Goal: Navigation & Orientation: Understand site structure

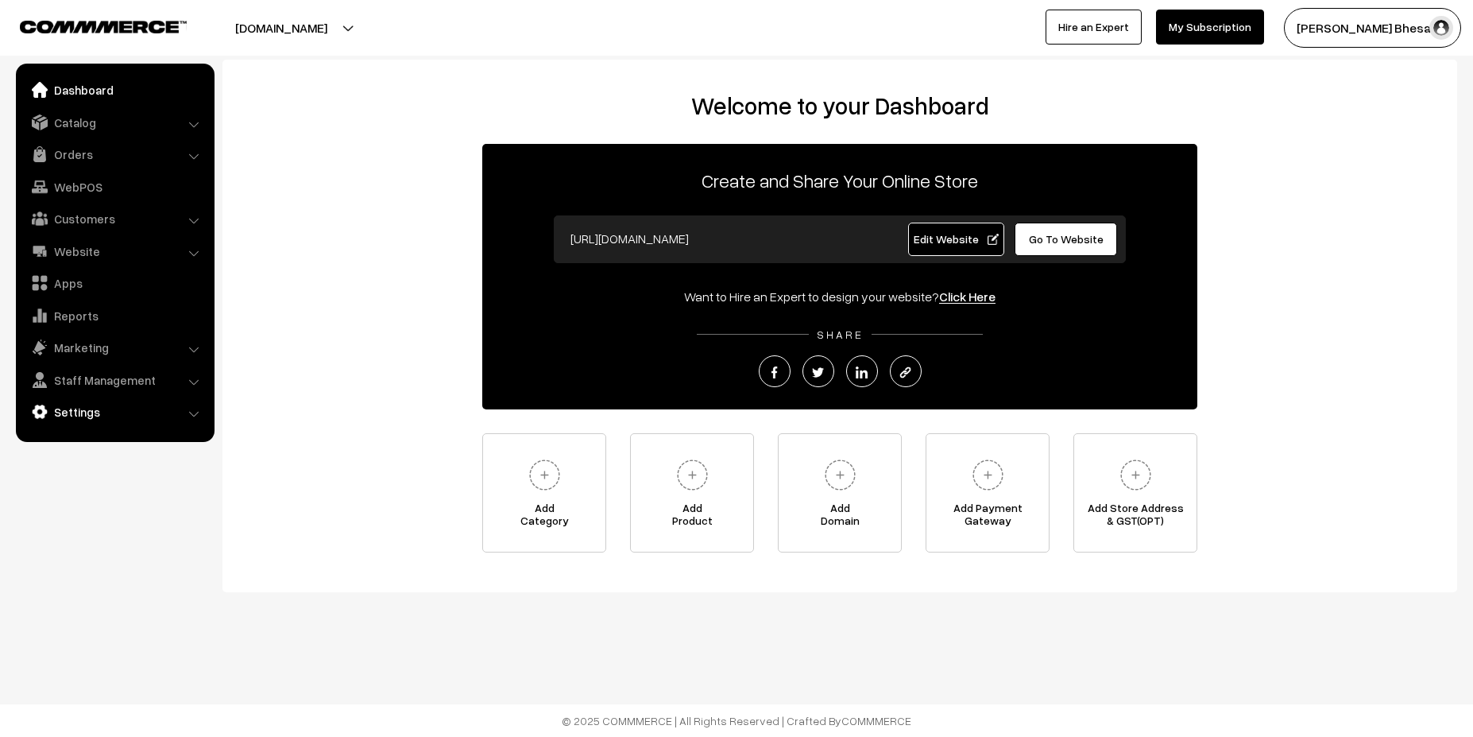
click at [103, 414] on link "Settings" at bounding box center [114, 411] width 189 height 29
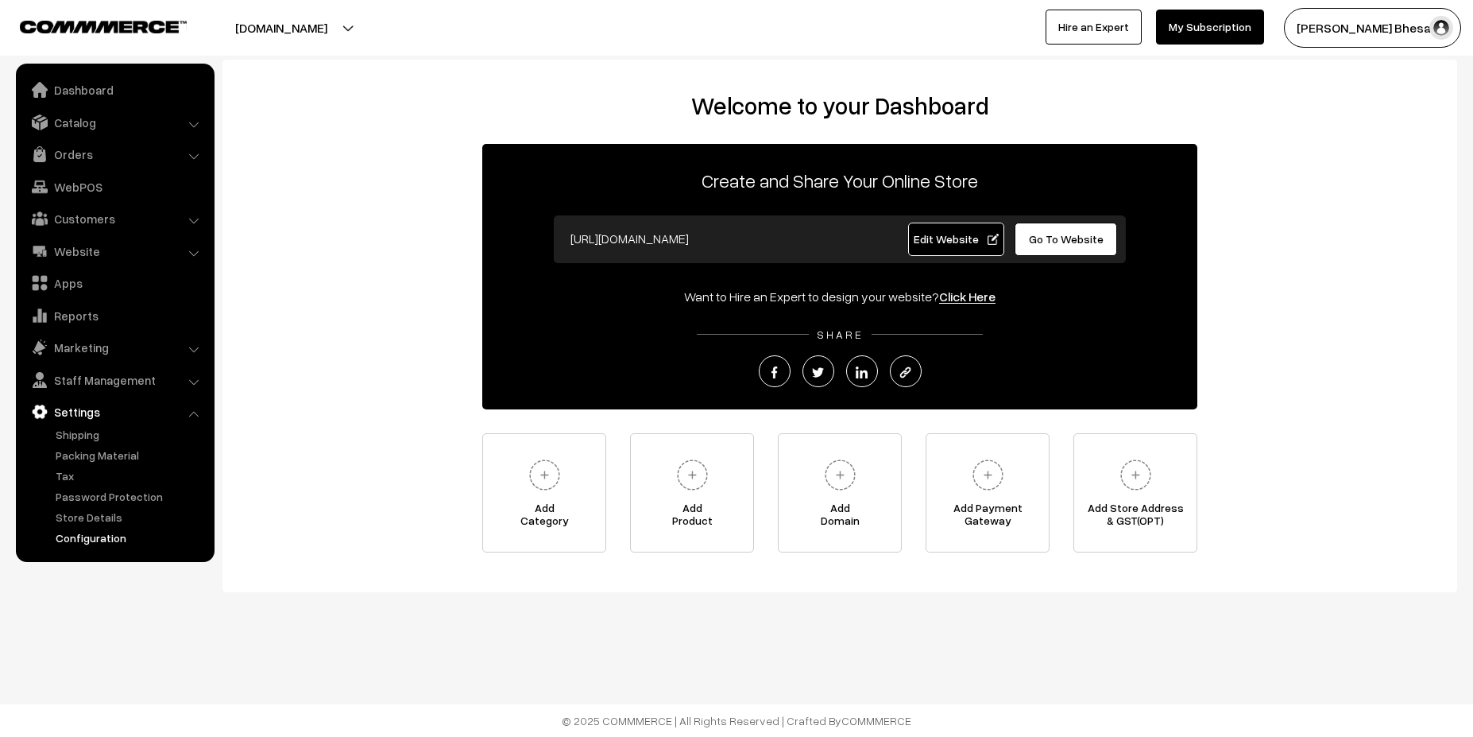
click at [107, 535] on link "Configuration" at bounding box center [130, 537] width 157 height 17
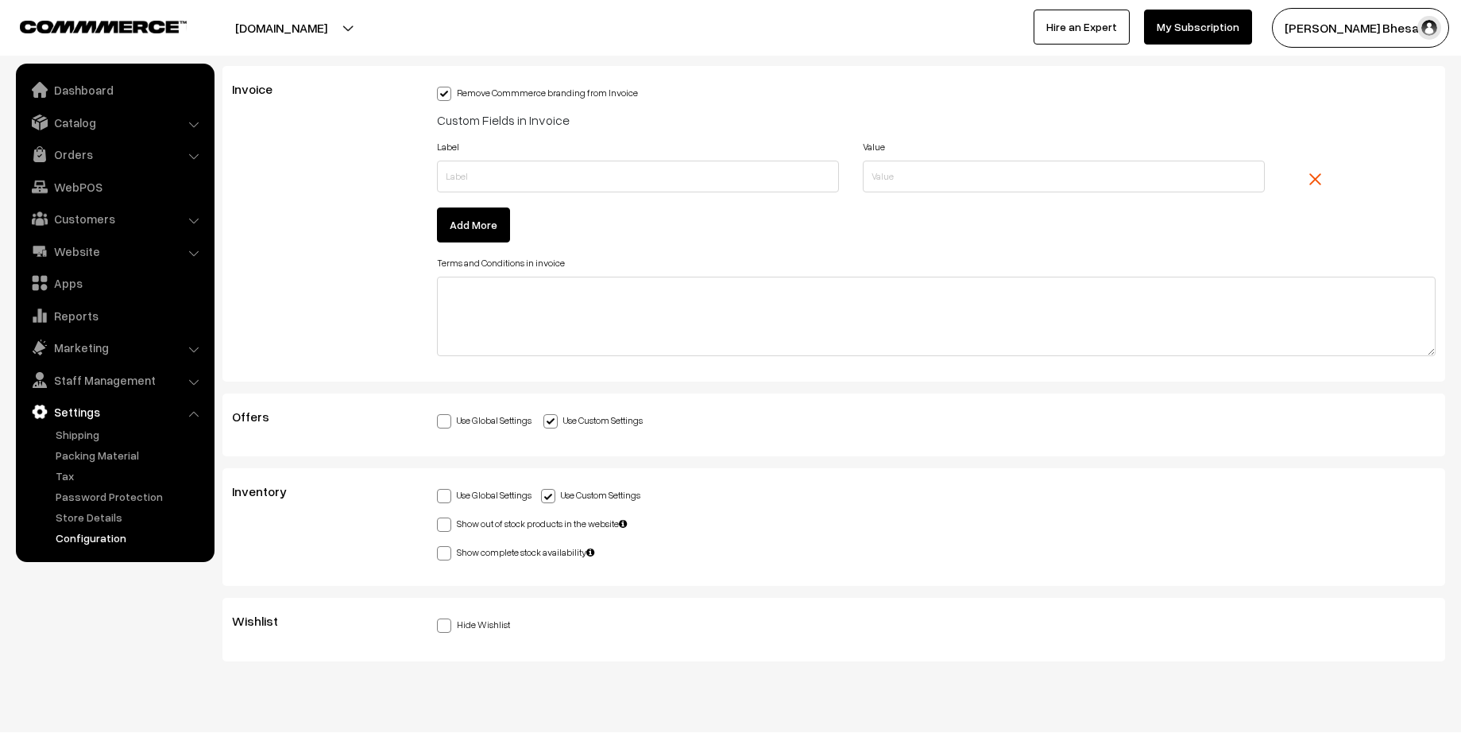
scroll to position [4083, 0]
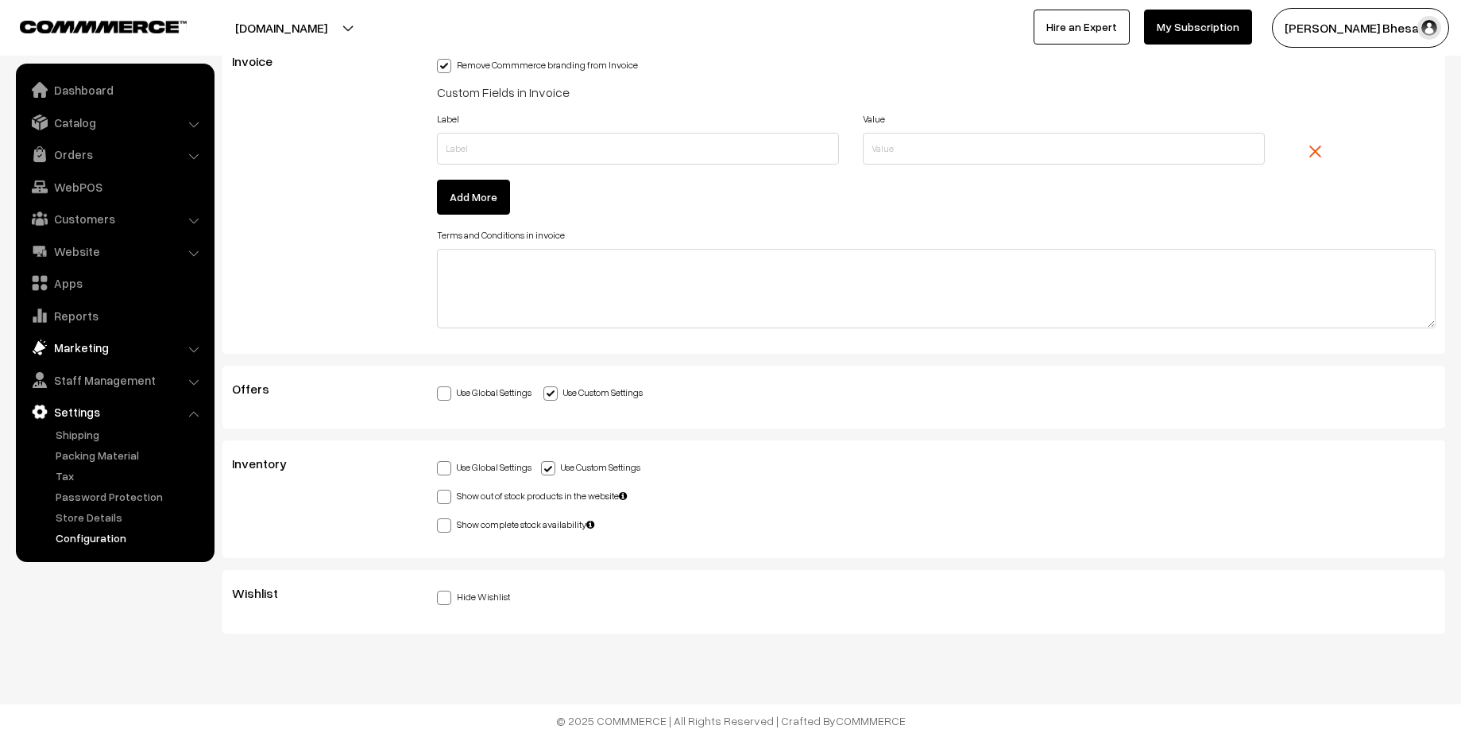
click at [116, 350] on link "Marketing" at bounding box center [114, 347] width 189 height 29
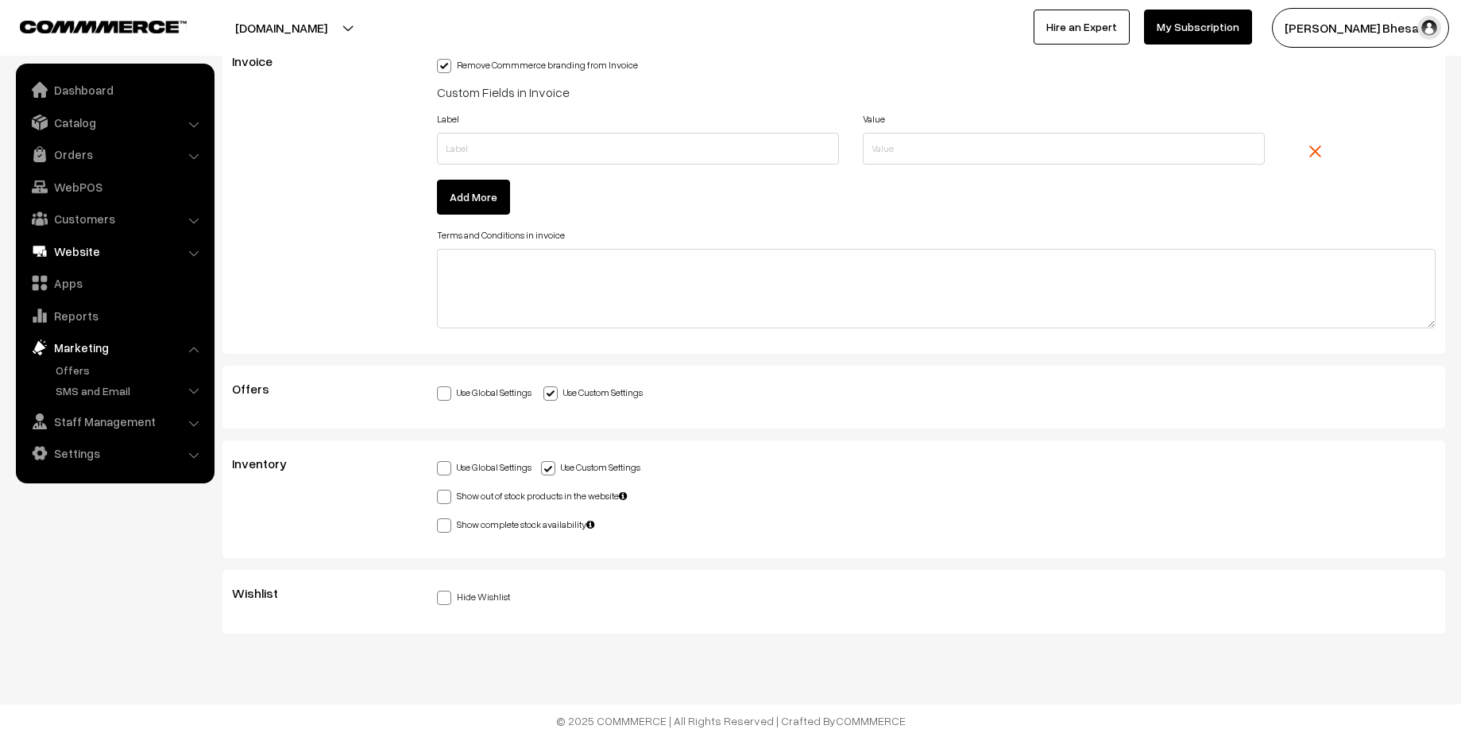
click at [107, 250] on link "Website" at bounding box center [114, 251] width 189 height 29
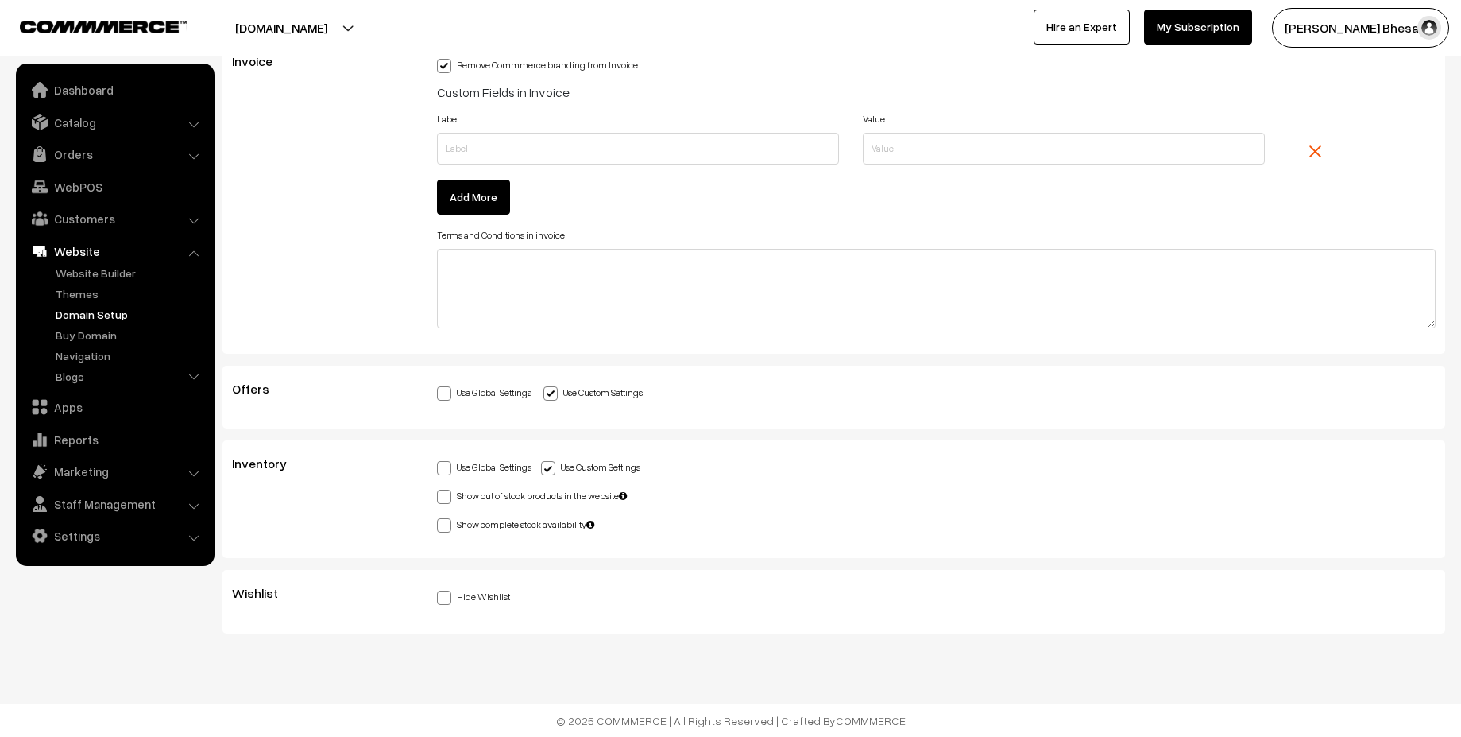
click at [83, 318] on link "Domain Setup" at bounding box center [130, 314] width 157 height 17
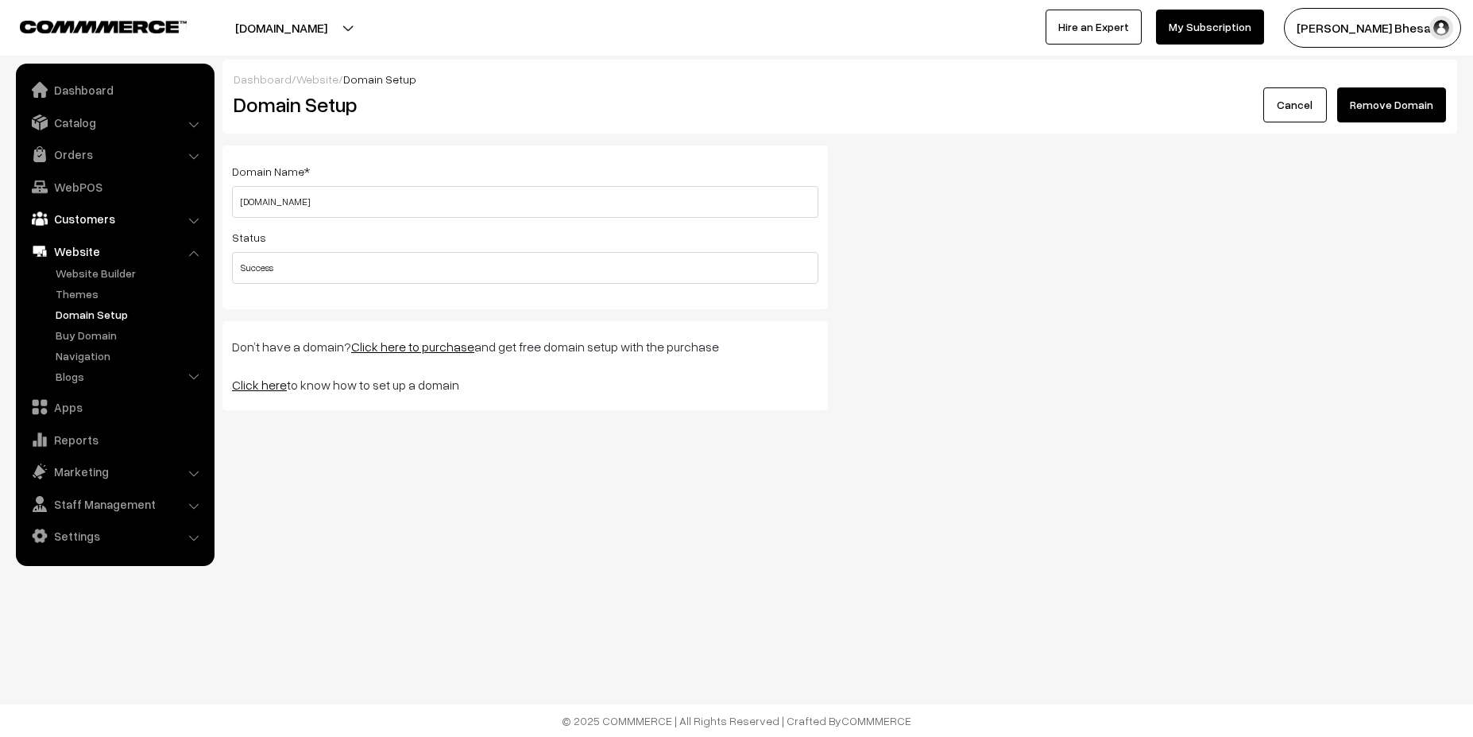
click at [102, 222] on link "Customers" at bounding box center [114, 218] width 189 height 29
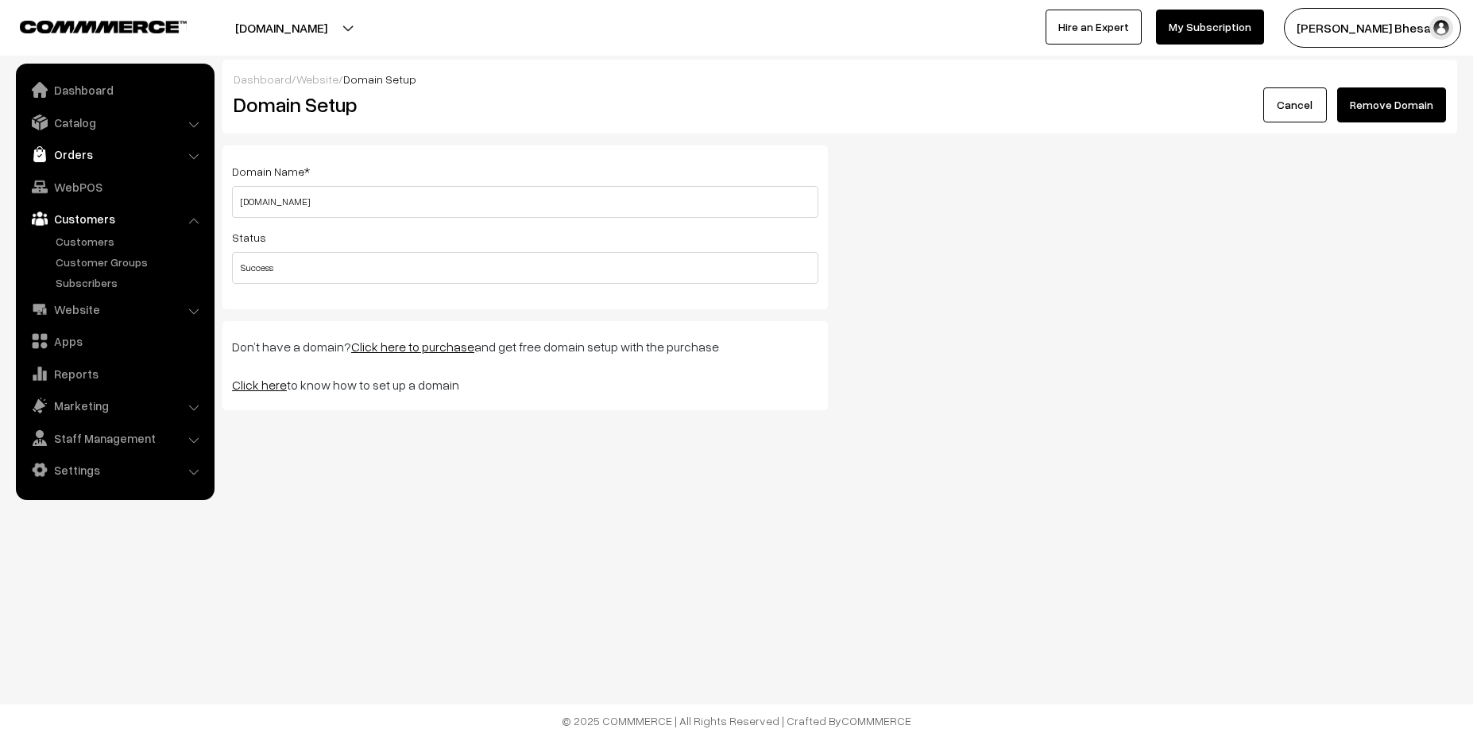
click at [107, 150] on link "Orders" at bounding box center [114, 154] width 189 height 29
click at [101, 199] on link "Abandoned Cart" at bounding box center [130, 197] width 157 height 17
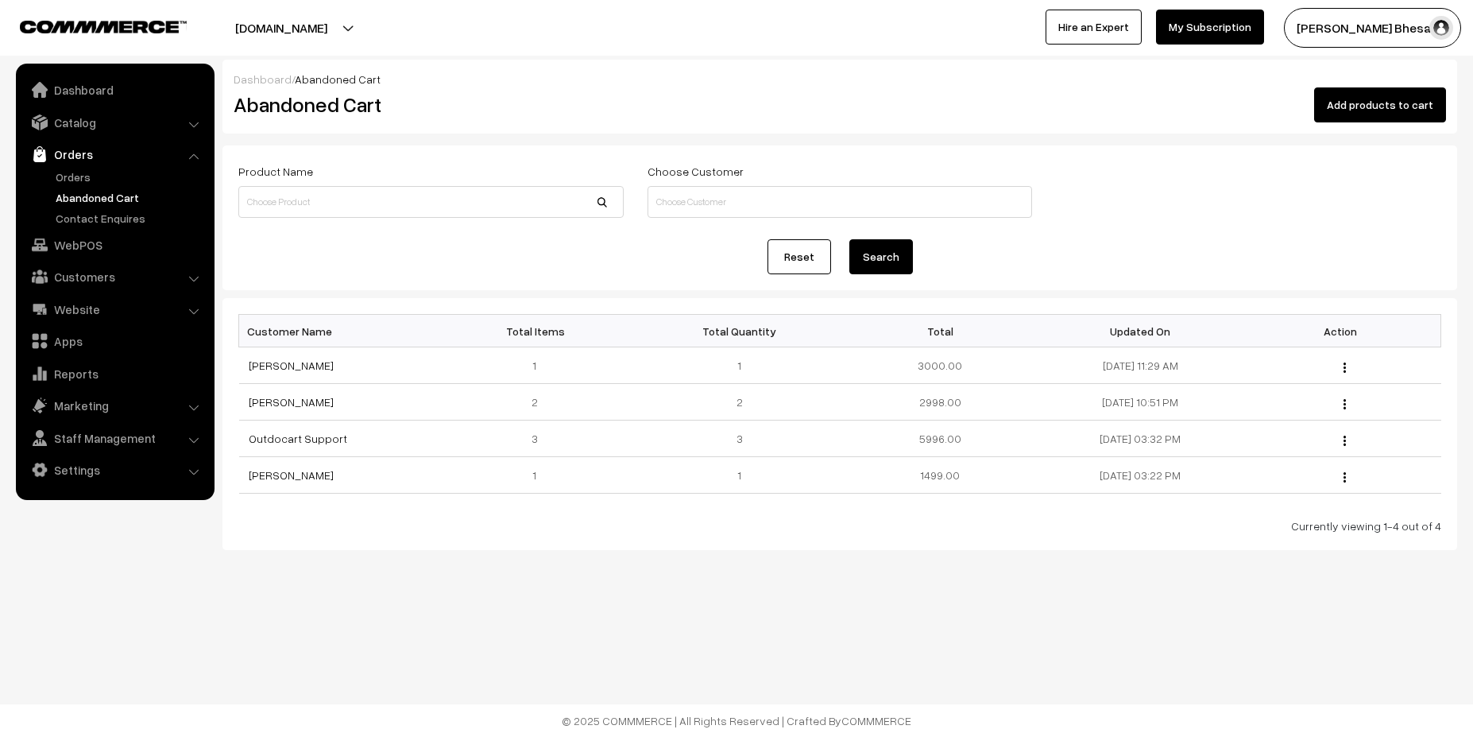
click at [77, 161] on link "Orders" at bounding box center [114, 154] width 189 height 29
click at [79, 122] on link "Catalog" at bounding box center [114, 122] width 189 height 29
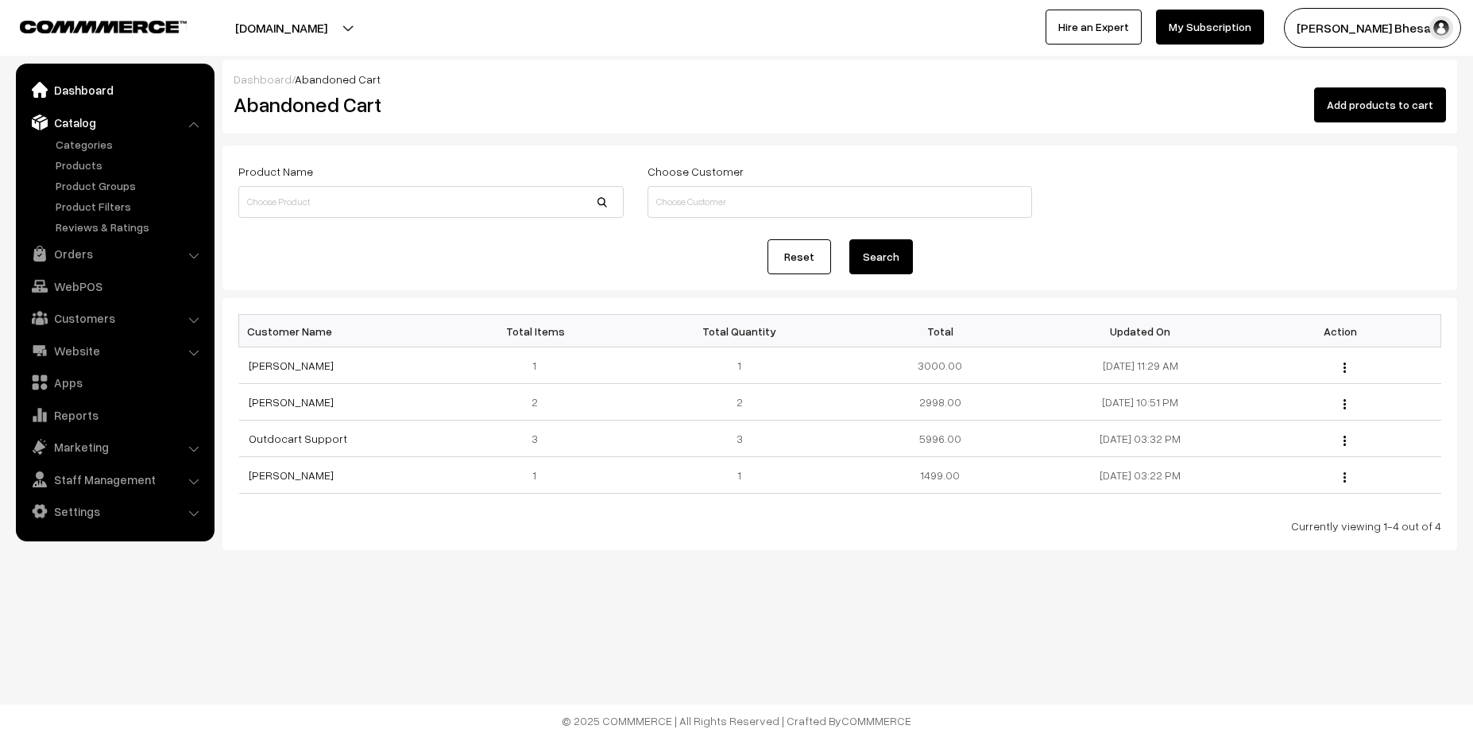
click at [93, 92] on link "Dashboard" at bounding box center [114, 89] width 189 height 29
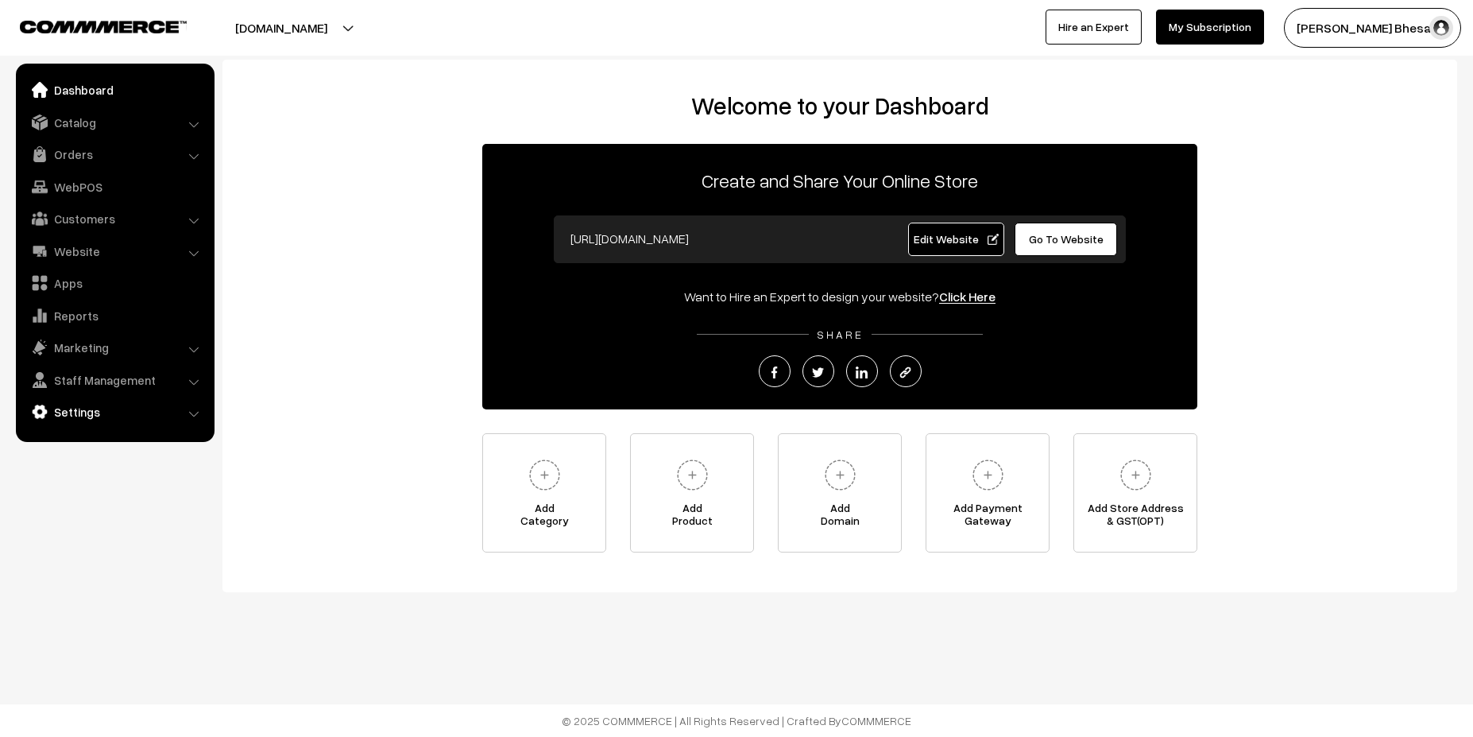
click at [93, 419] on link "Settings" at bounding box center [114, 411] width 189 height 29
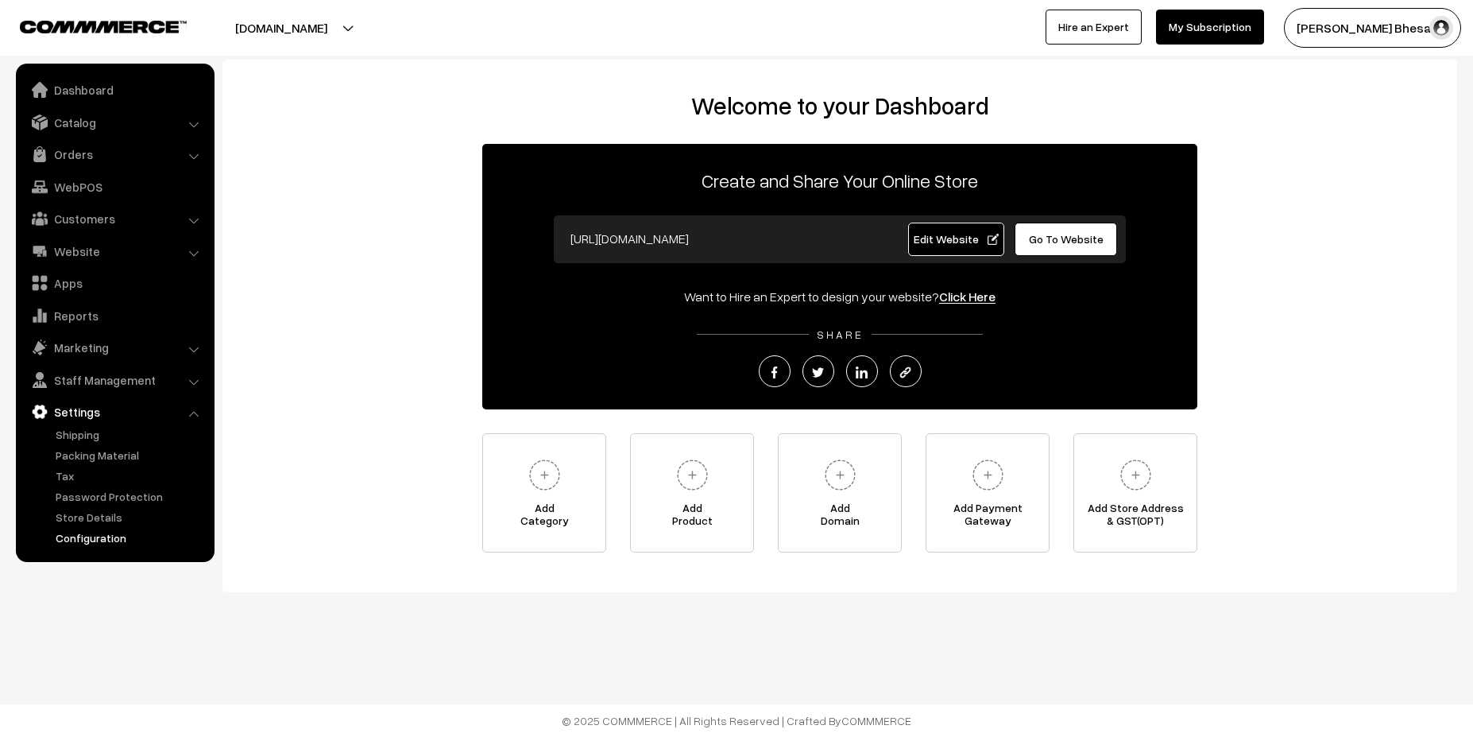
click at [105, 538] on link "Configuration" at bounding box center [130, 537] width 157 height 17
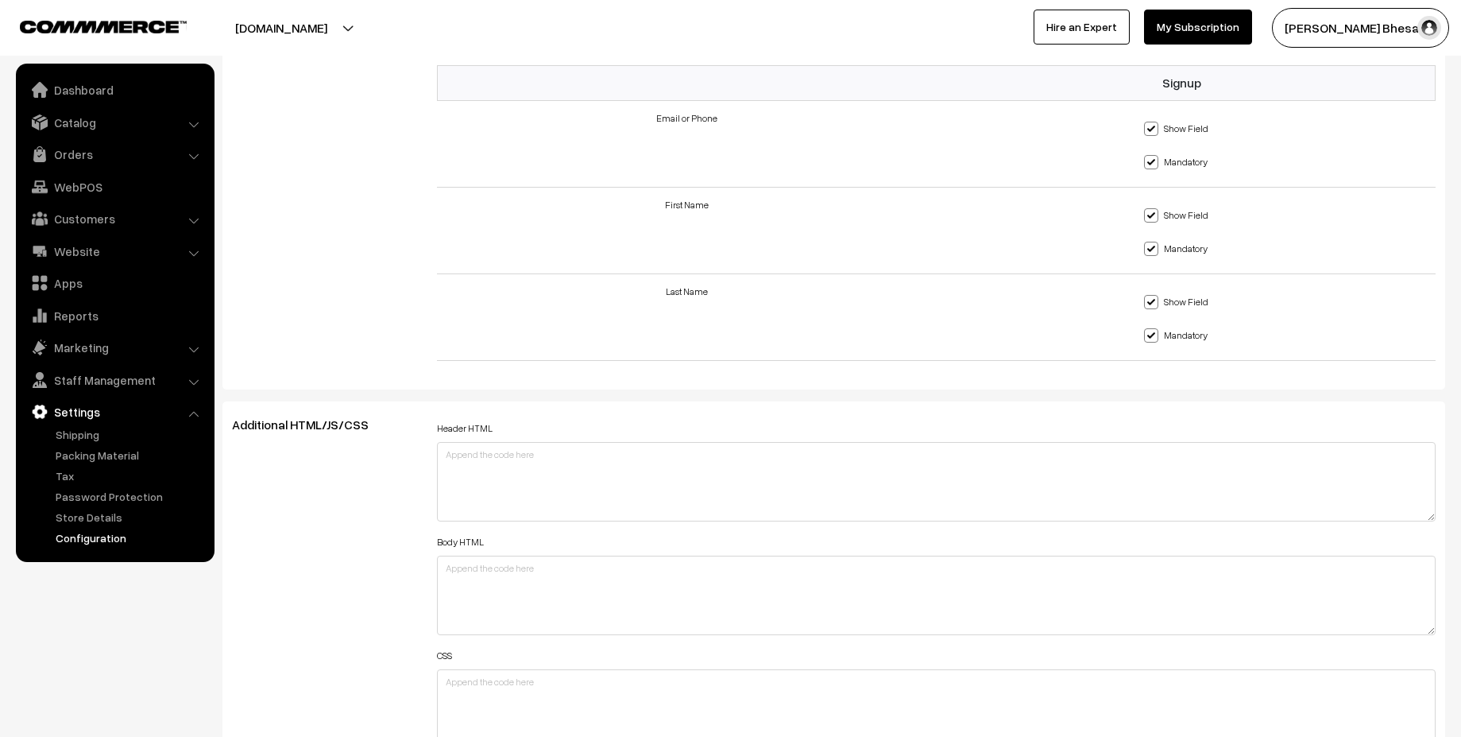
scroll to position [1573, 0]
